Goal: Check status: Check status

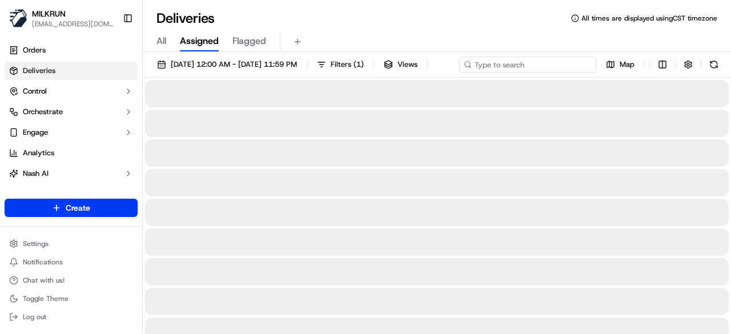
click at [529, 65] on div "[DATE] 12:00 AM - [DATE] 11:59 PM Filters ( 1 ) Views Map" at bounding box center [437, 67] width 588 height 21
paste input "b86e7d95-885b-4dd2-be32-35635bad3f8a"
type input "b86e7d95-885b-4dd2-be32-35635bad3f8a"
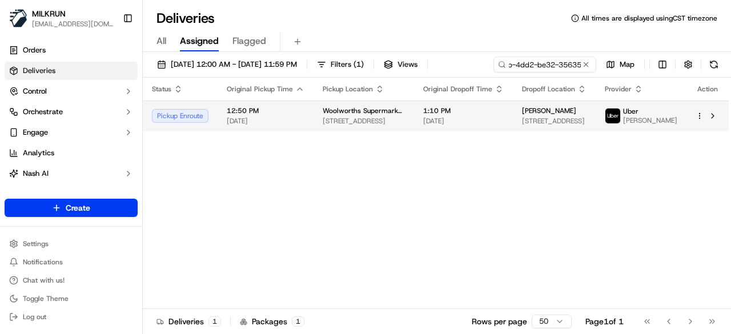
click at [483, 138] on div "Status Original Pickup Time Pickup Location Original Dropoff Time Dropoff Locat…" at bounding box center [436, 193] width 586 height 231
click at [484, 118] on div "1:10 PM 16/09/2025" at bounding box center [463, 115] width 80 height 19
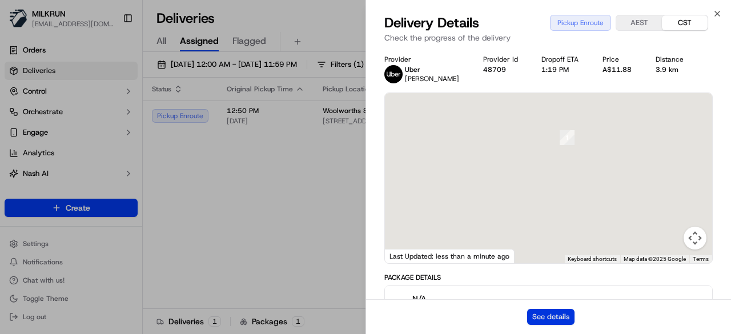
click at [563, 315] on button "See details" at bounding box center [550, 317] width 47 height 16
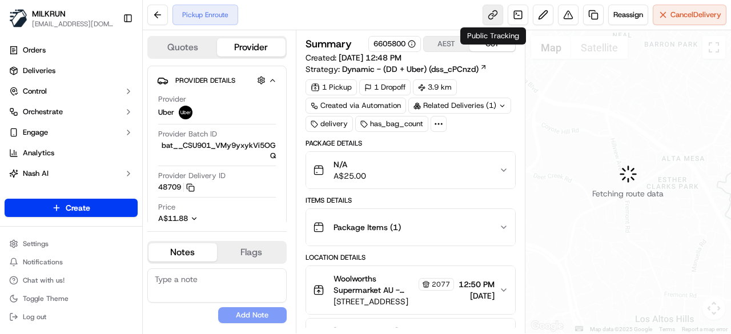
click at [494, 15] on link at bounding box center [492, 15] width 21 height 21
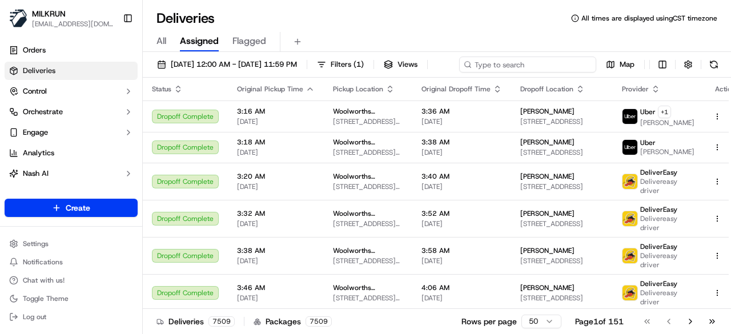
click at [525, 61] on div "[DATE] 12:00 AM - [DATE] 11:59 PM Filters ( 1 ) Views Map" at bounding box center [437, 67] width 588 height 21
paste input "a5581d4f-18b3-4975-abd8-5aa36e304d56"
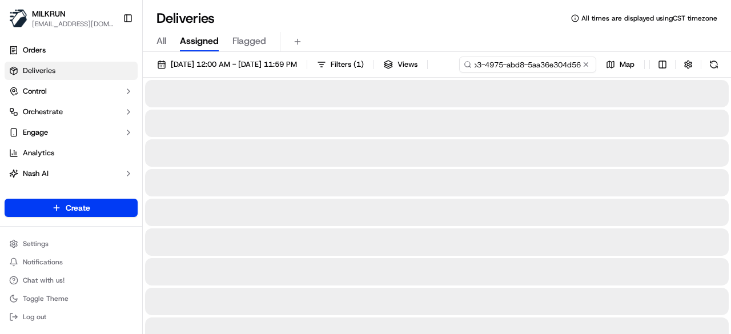
type input "a5581d4f-18b3-4975-abd8-5aa36e304d56"
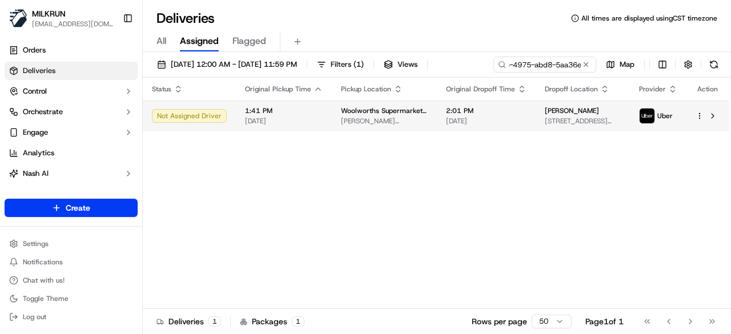
click at [510, 115] on span "2:01 PM" at bounding box center [486, 110] width 80 height 9
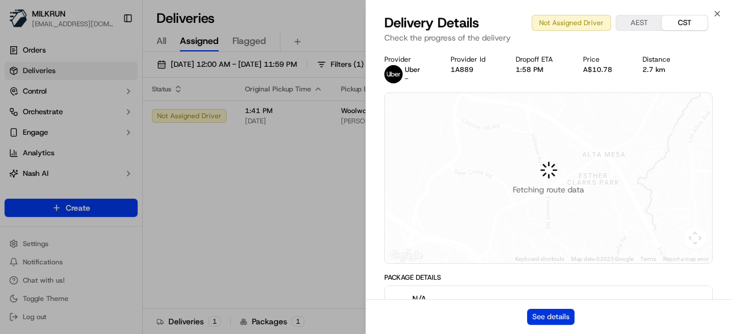
click at [547, 315] on button "See details" at bounding box center [550, 317] width 47 height 16
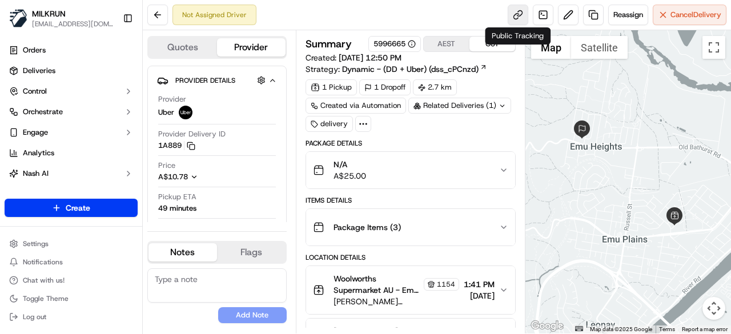
click at [514, 13] on link at bounding box center [517, 15] width 21 height 21
